Goal: Task Accomplishment & Management: Manage account settings

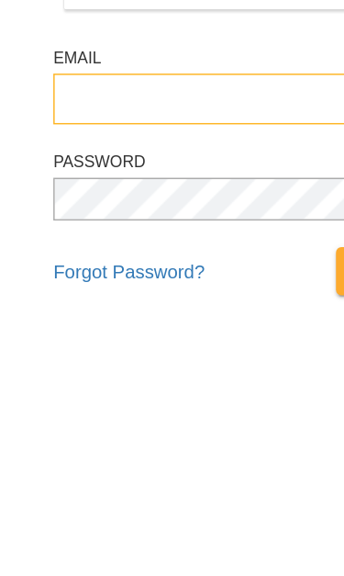
type input "**********"
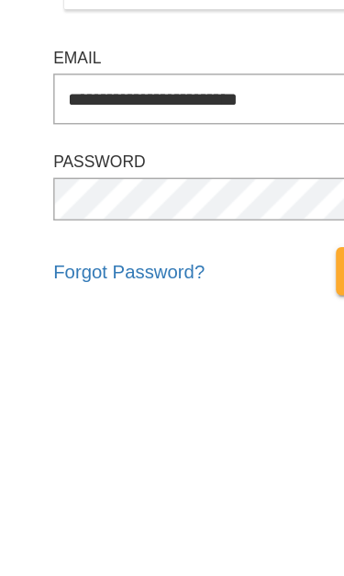
click at [271, 495] on button "Sign In" at bounding box center [269, 511] width 76 height 33
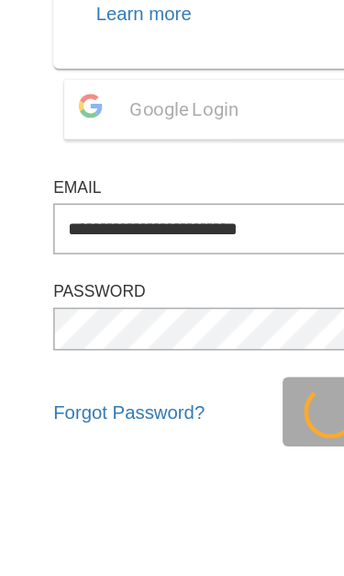
scroll to position [180, 0]
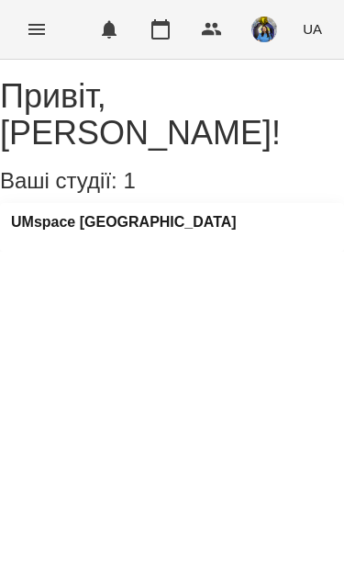
click at [29, 39] on icon "Menu" at bounding box center [37, 29] width 22 height 22
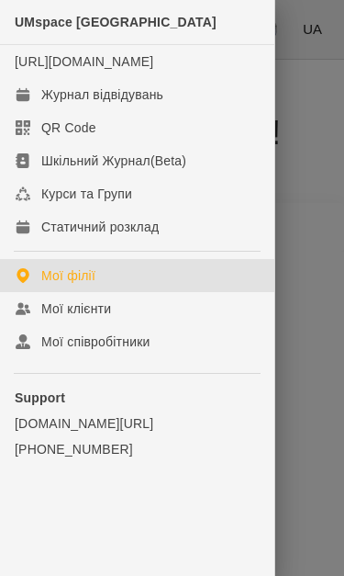
click at [197, 111] on link "Журнал відвідувань" at bounding box center [137, 94] width 275 height 33
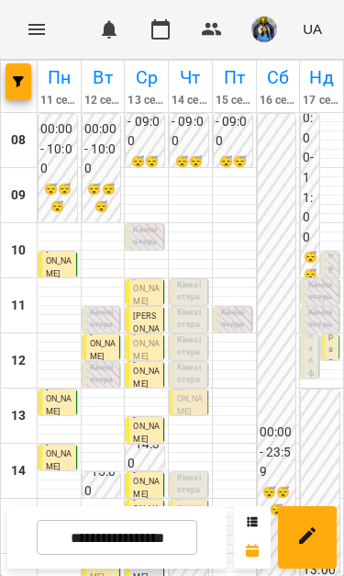
scroll to position [36, 0]
click at [197, 527] on p "Кінезіотерапія (Лев Нестеров)" at bounding box center [190, 564] width 27 height 74
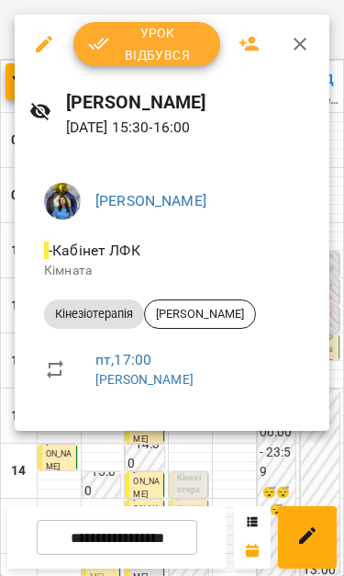
click at [210, 461] on div at bounding box center [172, 288] width 344 height 576
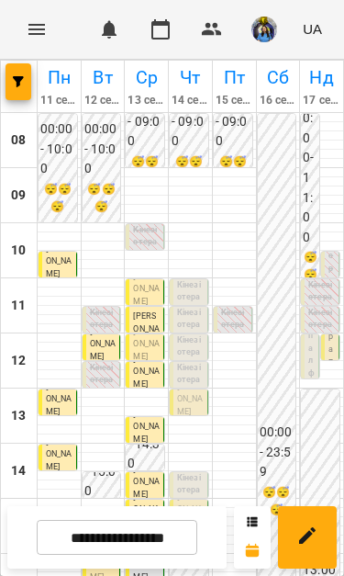
click at [196, 472] on p "Кінезіотерапія ([PERSON_NAME])" at bounding box center [190, 509] width 27 height 74
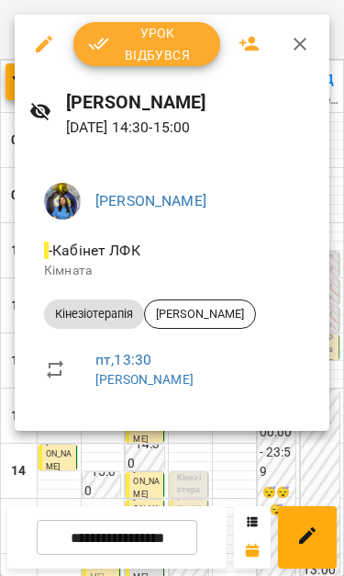
click at [216, 462] on div at bounding box center [172, 288] width 344 height 576
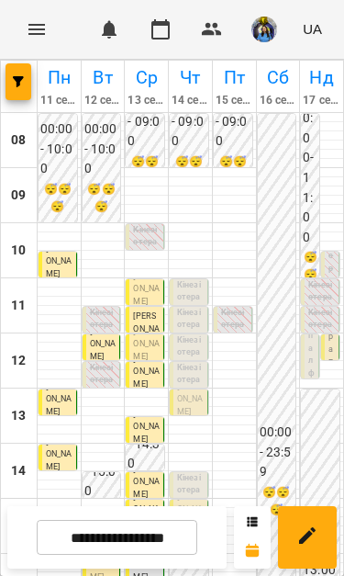
scroll to position [12, 0]
click at [188, 364] on p "Кінезіотерапія ([PERSON_NAME])" at bounding box center [190, 399] width 27 height 74
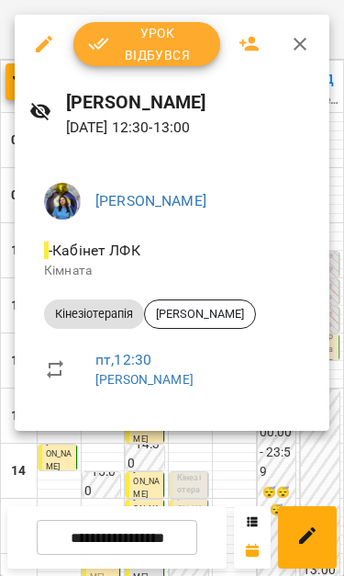
click at [239, 452] on div at bounding box center [172, 288] width 344 height 576
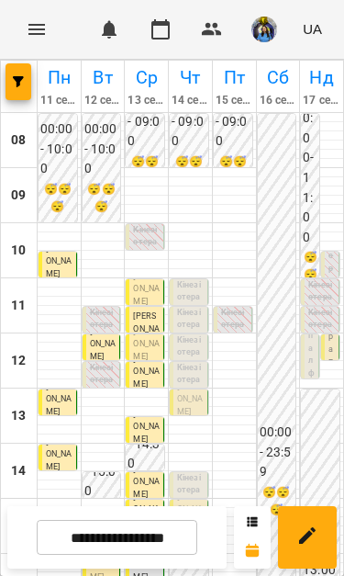
scroll to position [57, 0]
click at [0, 566] on html "For Business 0 UA Пн 11 серп Вт 12 серп Ср 13 серп Чт 14 серп Пт 15 серп Сб 16 …" at bounding box center [172, 456] width 344 height 912
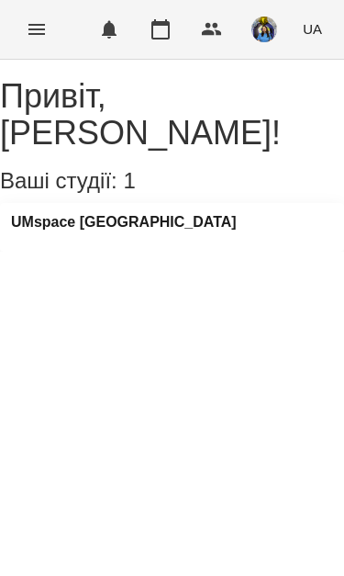
click at [49, 16] on button "Menu" at bounding box center [37, 29] width 44 height 44
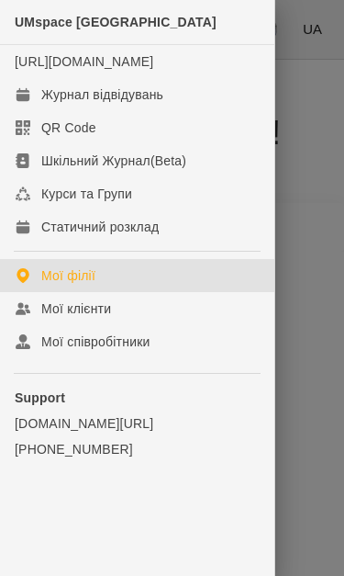
click at [84, 104] on div "Журнал відвідувань" at bounding box center [102, 94] width 122 height 18
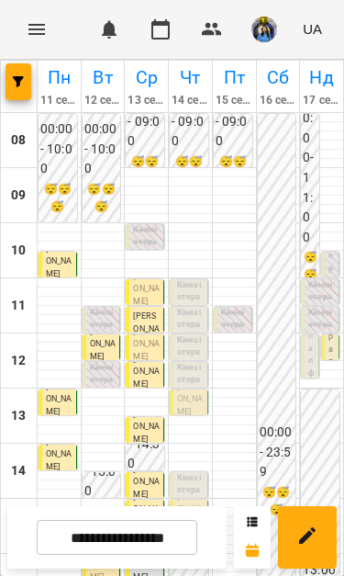
scroll to position [19, 0]
click at [179, 546] on input "**********" at bounding box center [117, 538] width 161 height 36
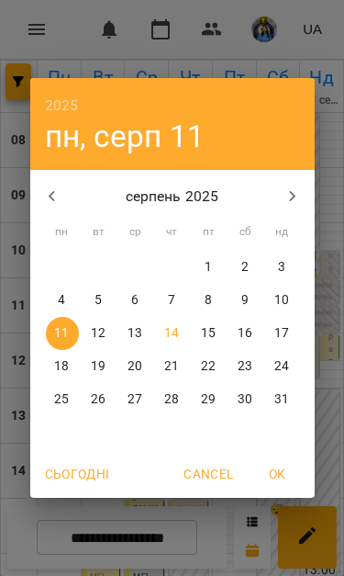
click at [233, 360] on span "23" at bounding box center [246, 366] width 33 height 18
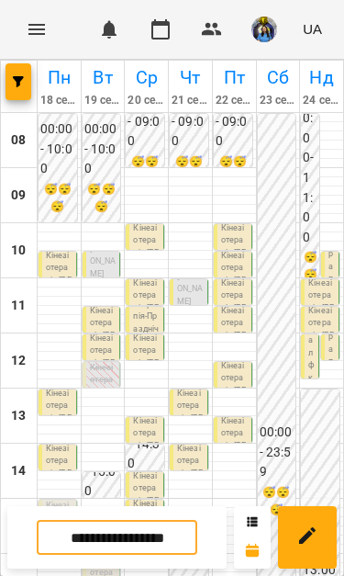
scroll to position [23, 0]
click at [157, 543] on input "**********" at bounding box center [117, 538] width 161 height 36
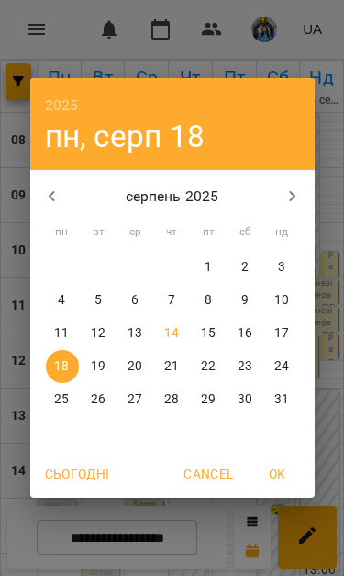
click at [174, 326] on p "14" at bounding box center [171, 333] width 15 height 18
type input "**********"
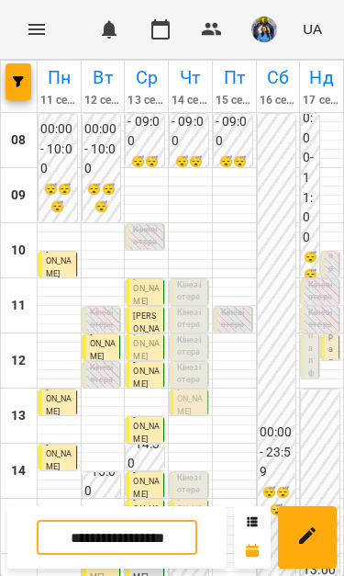
scroll to position [55, 0]
click at [189, 307] on p "Кінезіотерапія ([PERSON_NAME])" at bounding box center [190, 344] width 27 height 74
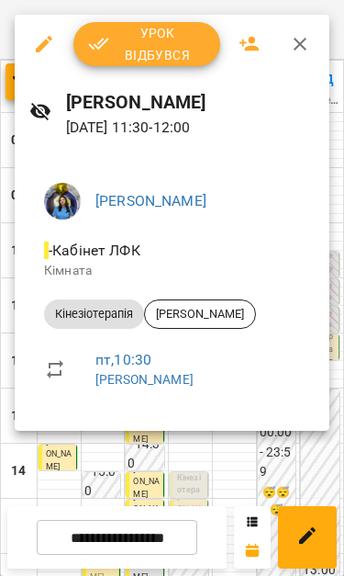
click at [162, 46] on span "Урок відбувся" at bounding box center [147, 44] width 118 height 44
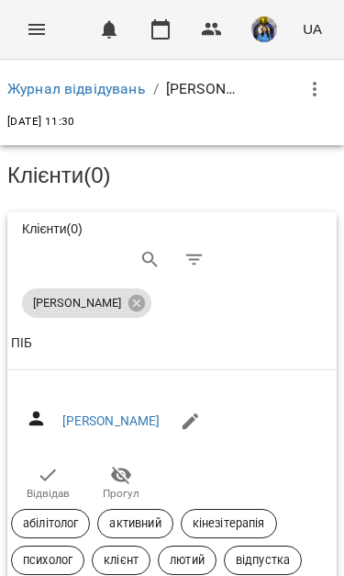
click at [39, 502] on button "Відвідав" at bounding box center [47, 482] width 73 height 51
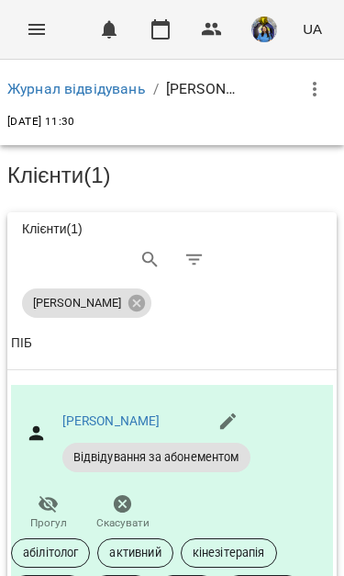
click at [30, 22] on icon "Menu" at bounding box center [37, 29] width 22 height 22
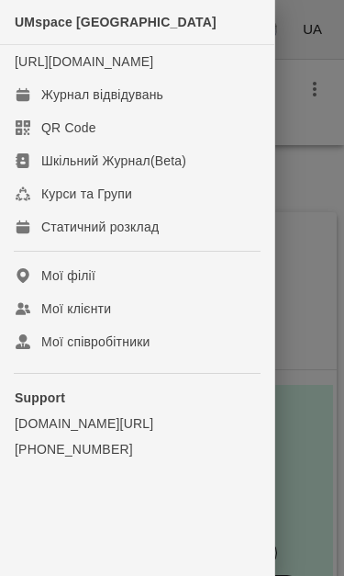
click at [161, 111] on link "Журнал відвідувань" at bounding box center [137, 94] width 275 height 33
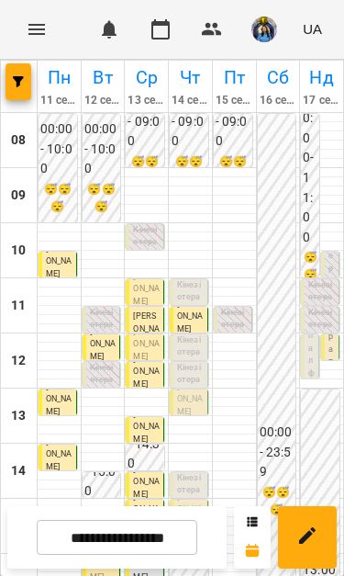
scroll to position [116, 0]
click at [194, 334] on p "Кінезіотерапія ([PERSON_NAME])" at bounding box center [190, 371] width 27 height 74
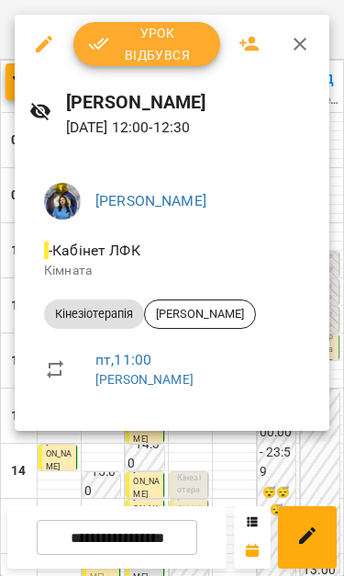
click at [293, 54] on icon "button" at bounding box center [300, 44] width 22 height 22
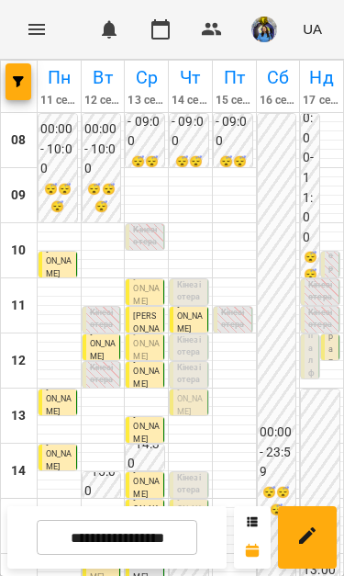
click at [189, 279] on p "Кінезіотерапія ([PERSON_NAME])" at bounding box center [190, 316] width 27 height 74
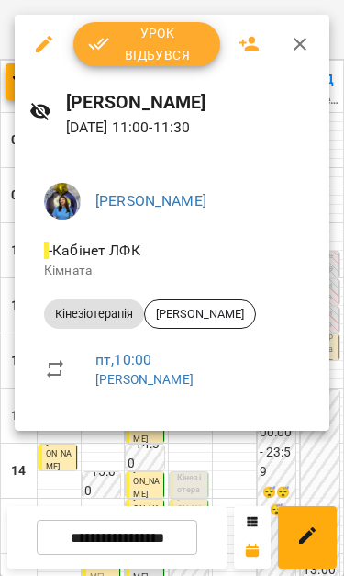
click at [297, 40] on icon "button" at bounding box center [300, 44] width 13 height 13
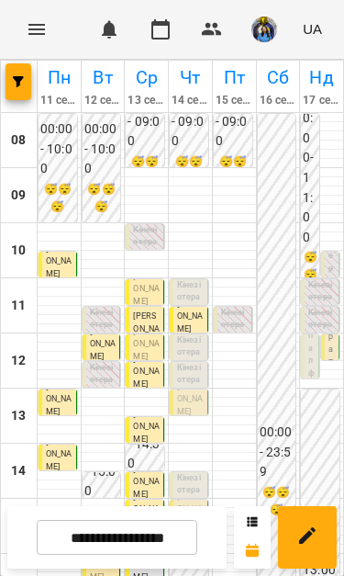
scroll to position [123, 0]
click at [197, 334] on p "Кінезіотерапія ([PERSON_NAME])" at bounding box center [190, 371] width 27 height 74
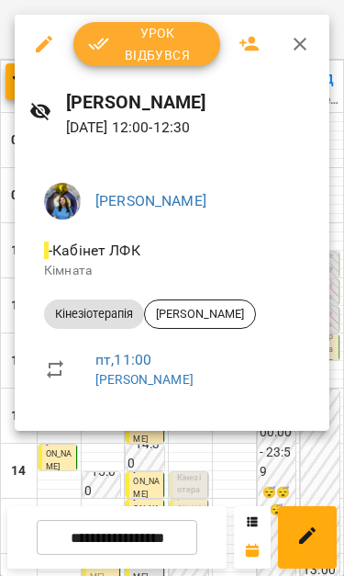
click at [291, 35] on icon "button" at bounding box center [300, 44] width 22 height 22
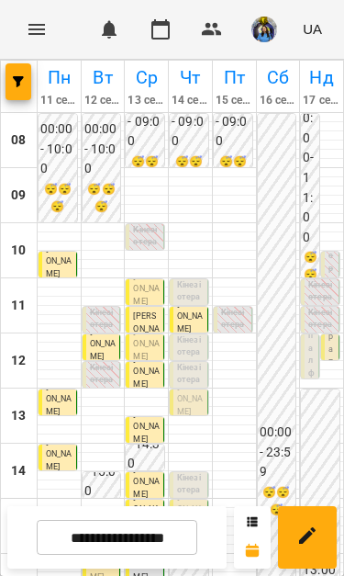
click at [196, 362] on p "Кінезіотерапія ([PERSON_NAME])" at bounding box center [190, 399] width 27 height 74
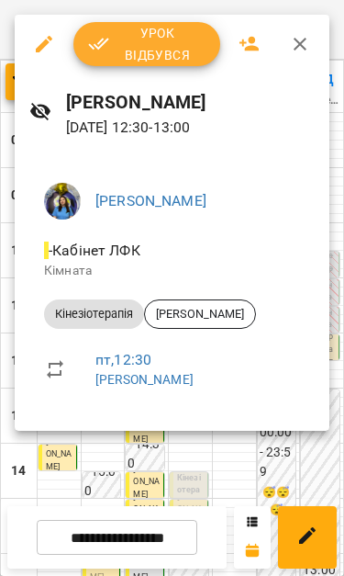
click at [265, 460] on div at bounding box center [172, 288] width 344 height 576
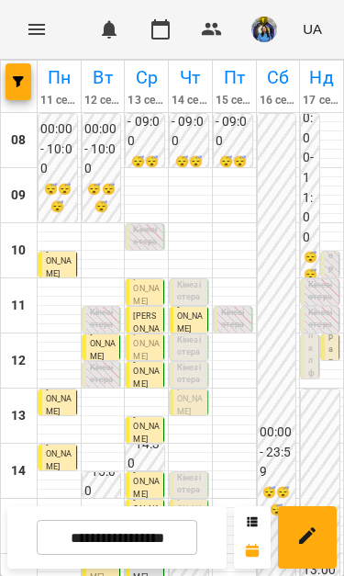
click at [190, 382] on span "[PERSON_NAME]" at bounding box center [190, 399] width 26 height 34
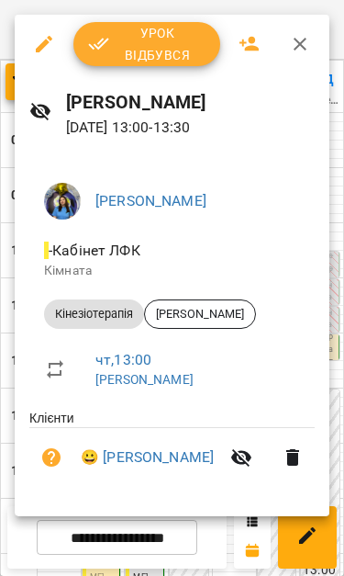
click at [295, 47] on icon "button" at bounding box center [300, 44] width 22 height 22
